Goal: Information Seeking & Learning: Find contact information

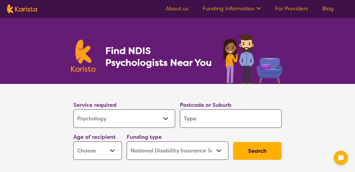
select select "Psychology"
select select "NDIS"
select select "Psychology"
select select "NDIS"
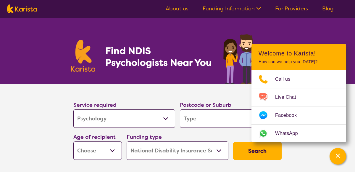
click at [191, 123] on input "search" at bounding box center [231, 118] width 102 height 18
type input "2"
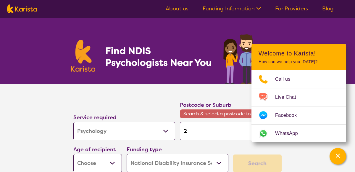
type input "27"
type input "270"
type input "2700"
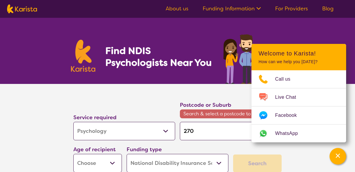
type input "2700"
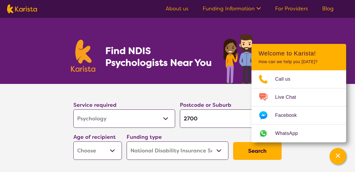
type input "2700"
click at [233, 142] on button "Search" at bounding box center [257, 151] width 49 height 18
click at [110, 150] on select "Early Childhood - 0 to 9 Child - 10 to 11 Adolescent - 12 to 17 Adult - 18 to 6…" at bounding box center [97, 150] width 49 height 18
select select "CH"
click at [73, 141] on select "Early Childhood - 0 to 9 Child - 10 to 11 Adolescent - 12 to 17 Adult - 18 to 6…" at bounding box center [97, 150] width 49 height 18
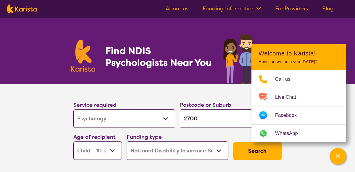
select select "CH"
click at [253, 151] on button "Search" at bounding box center [257, 151] width 49 height 18
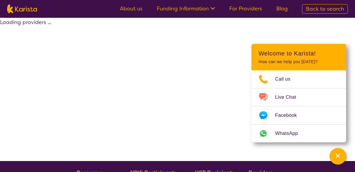
select select "by_score"
